Goal: Navigation & Orientation: Understand site structure

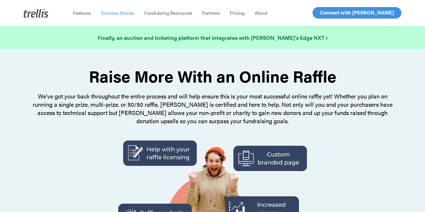
click at [116, 11] on span "Success Stories" at bounding box center [117, 12] width 33 height 7
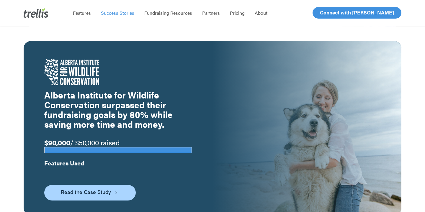
scroll to position [1102, 0]
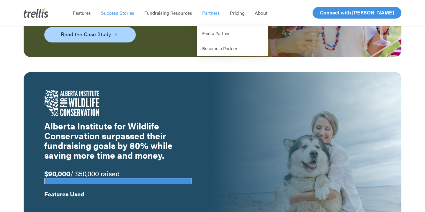
click at [207, 12] on span "Partners" at bounding box center [211, 12] width 18 height 7
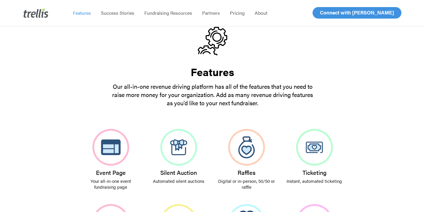
click at [38, 15] on img at bounding box center [36, 12] width 25 height 9
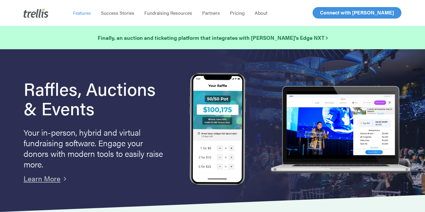
click at [82, 12] on span "Features" at bounding box center [82, 12] width 18 height 7
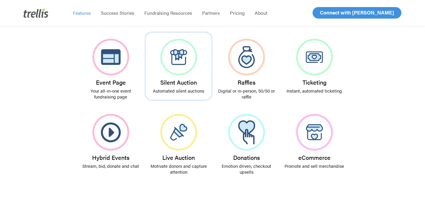
scroll to position [132, 0]
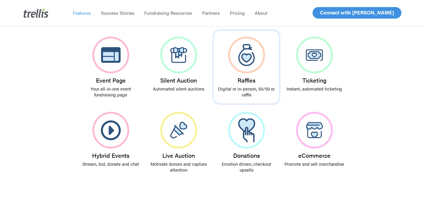
click at [247, 61] on img at bounding box center [246, 55] width 37 height 37
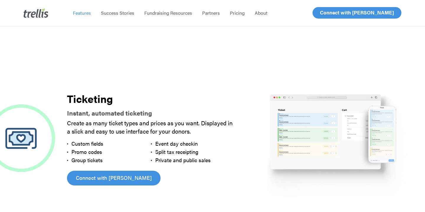
scroll to position [435, 0]
